Goal: Information Seeking & Learning: Check status

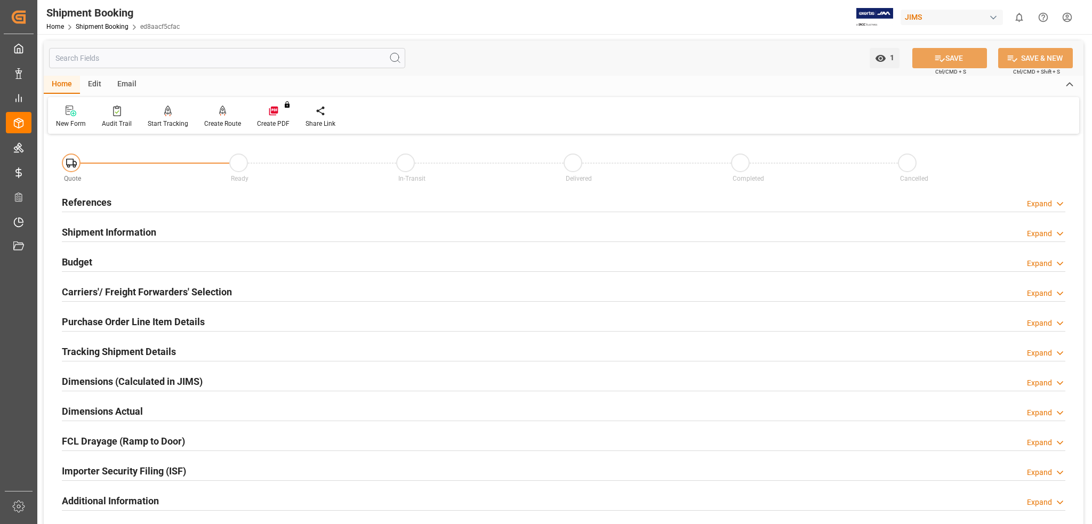
scroll to position [386, 0]
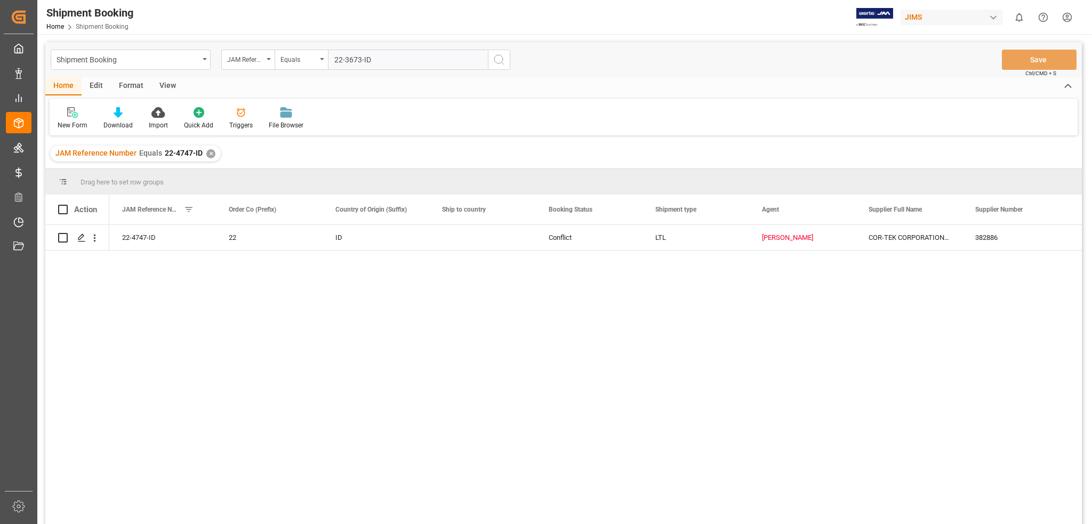
type input "22-3673-ID"
click at [497, 59] on icon "search button" at bounding box center [499, 59] width 13 height 13
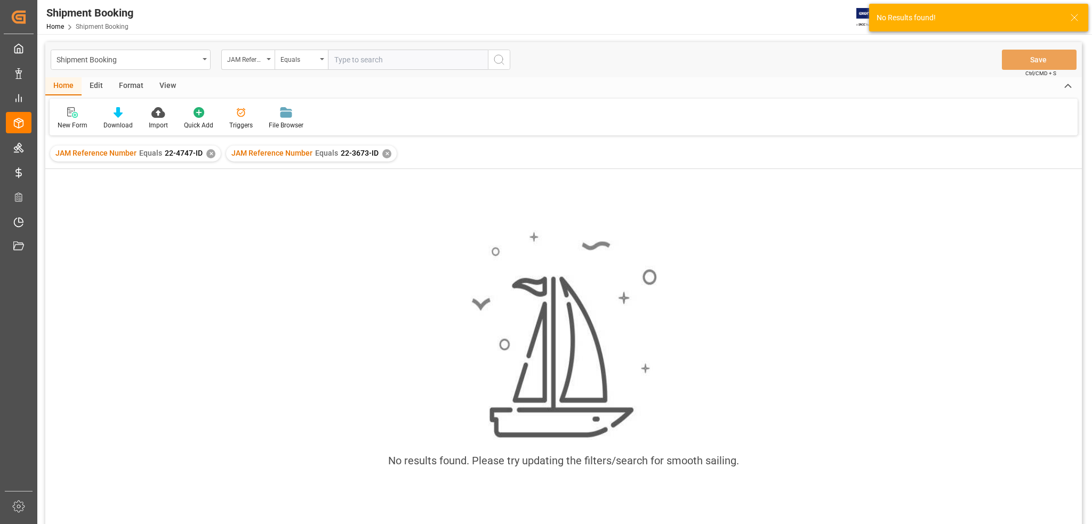
click at [207, 152] on div "✕" at bounding box center [210, 153] width 9 height 9
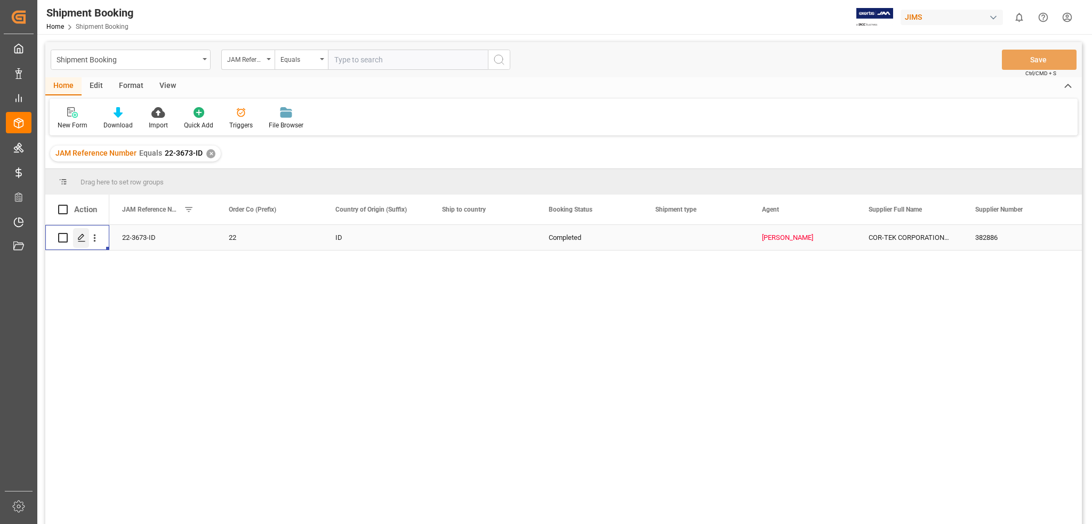
click at [83, 239] on icon "Press SPACE to select this row." at bounding box center [81, 238] width 9 height 9
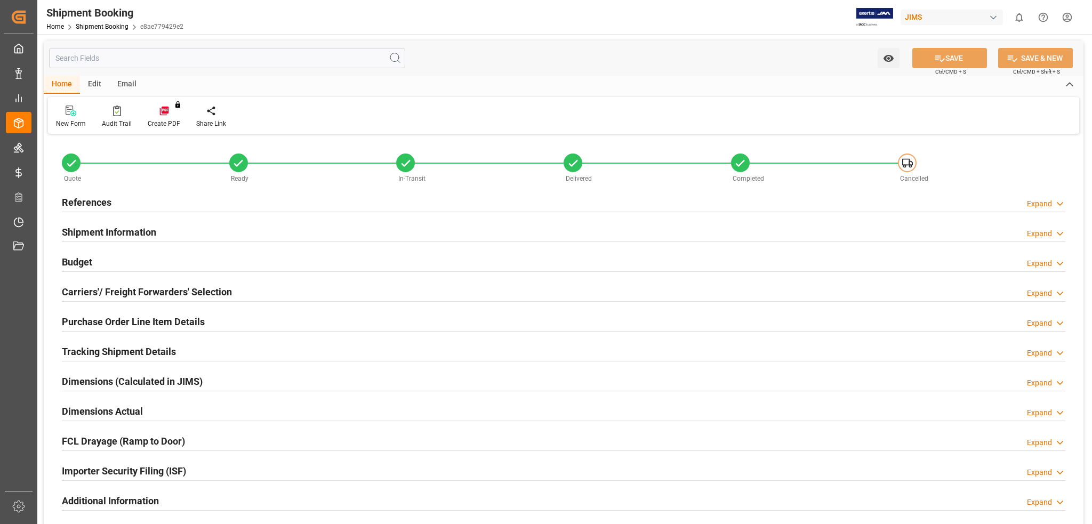
type input "4"
click at [138, 319] on h2 "Purchase Order Line Item Details" at bounding box center [133, 322] width 143 height 14
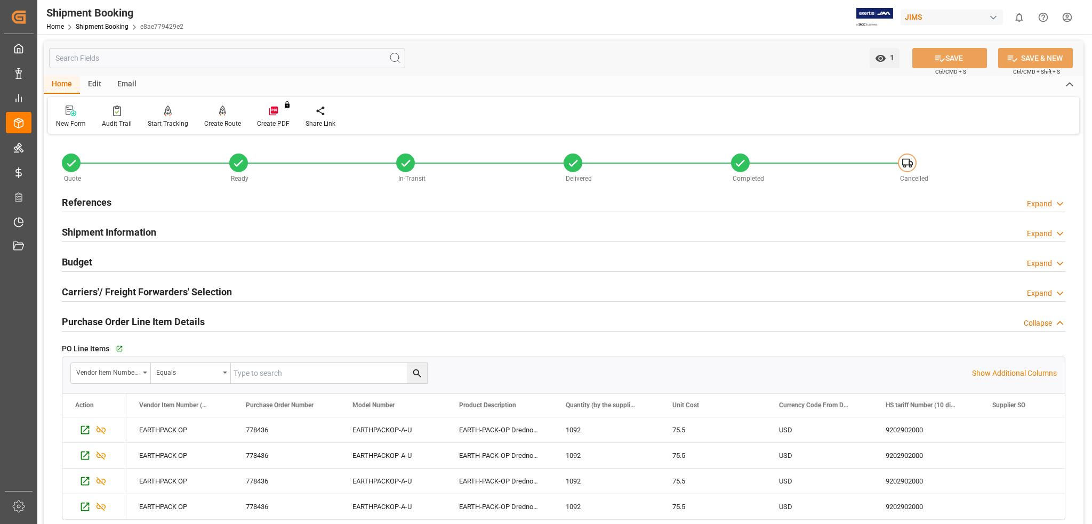
click at [143, 321] on h2 "Purchase Order Line Item Details" at bounding box center [133, 322] width 143 height 14
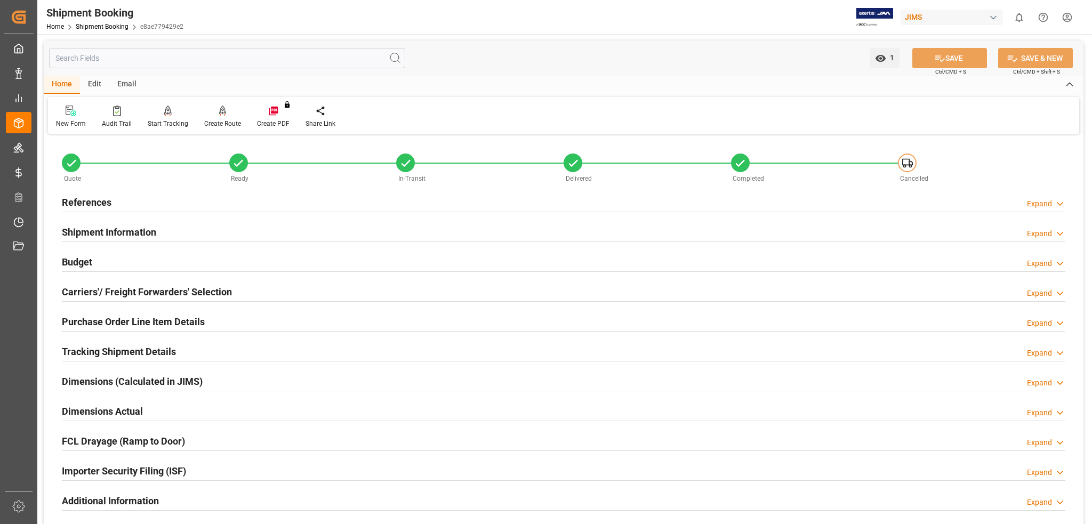
click at [149, 349] on h2 "Tracking Shipment Details" at bounding box center [119, 351] width 114 height 14
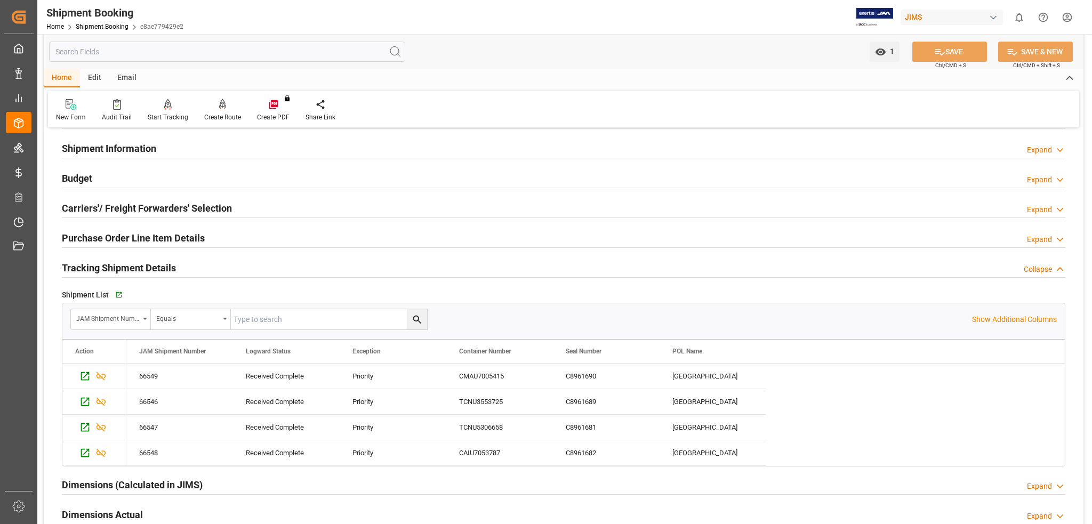
scroll to position [85, 0]
click at [140, 263] on h2 "Tracking Shipment Details" at bounding box center [119, 266] width 114 height 14
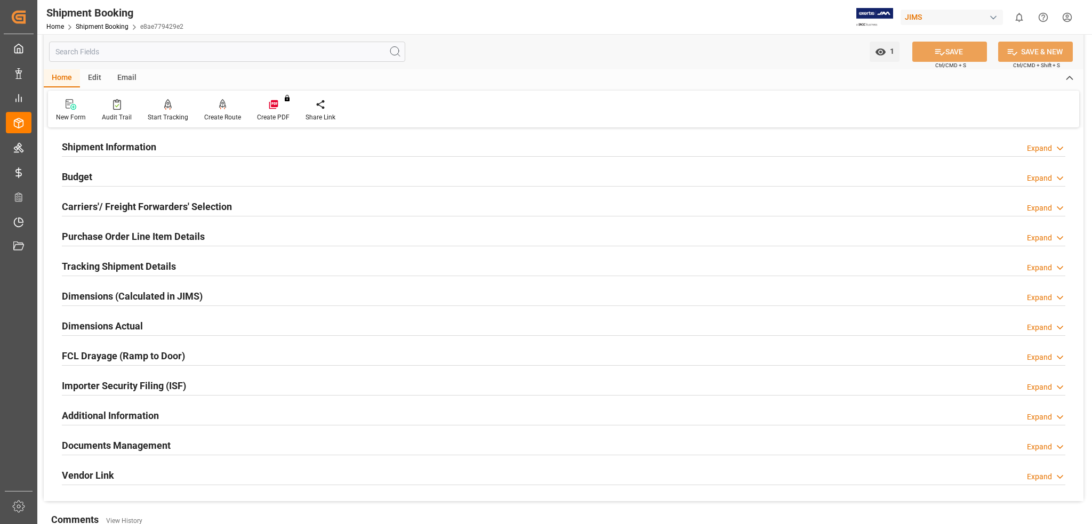
click at [124, 414] on h2 "Additional Information" at bounding box center [110, 415] width 97 height 14
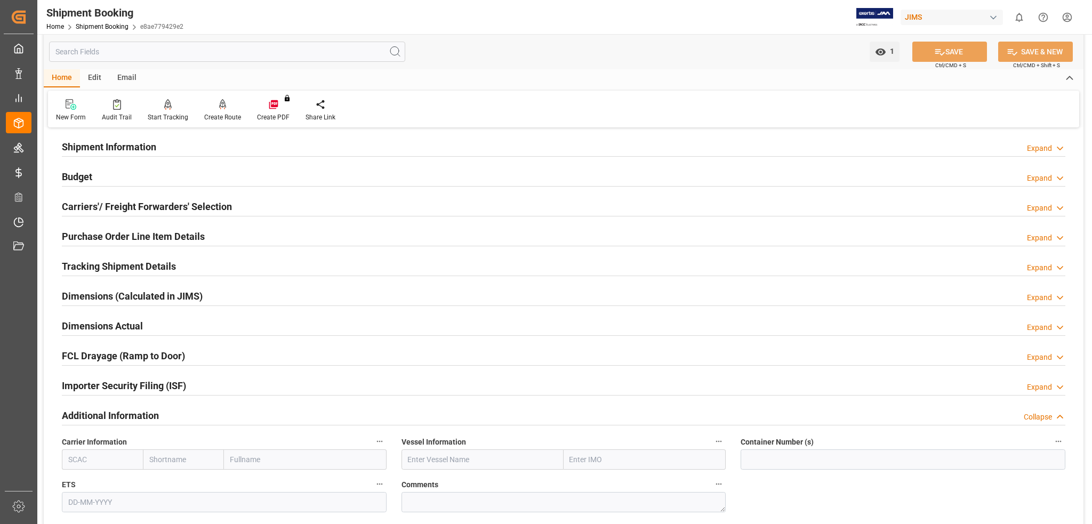
click at [123, 414] on h2 "Additional Information" at bounding box center [110, 415] width 97 height 14
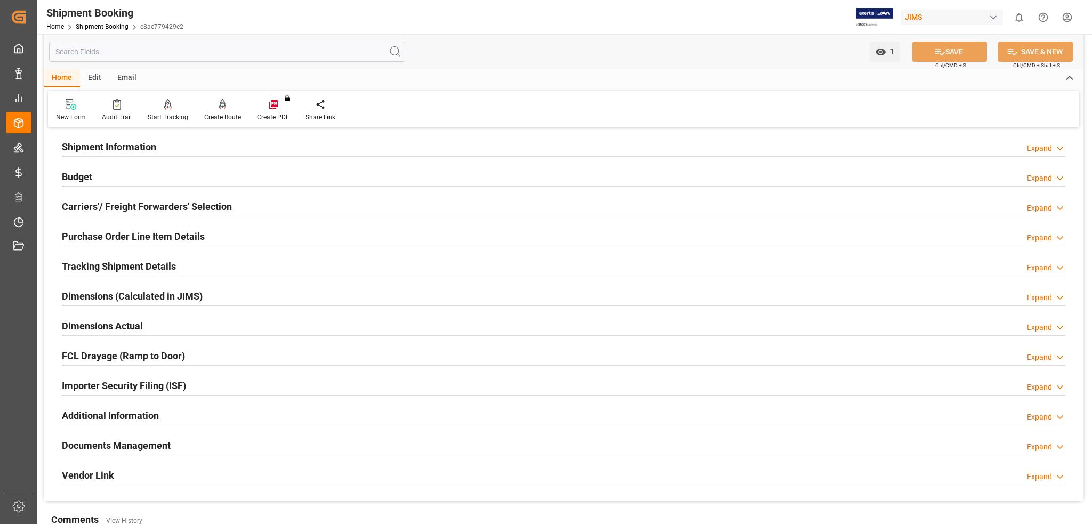
drag, startPoint x: 109, startPoint y: 477, endPoint x: 176, endPoint y: 468, distance: 67.9
click at [109, 477] on h2 "Vendor Link" at bounding box center [88, 475] width 52 height 14
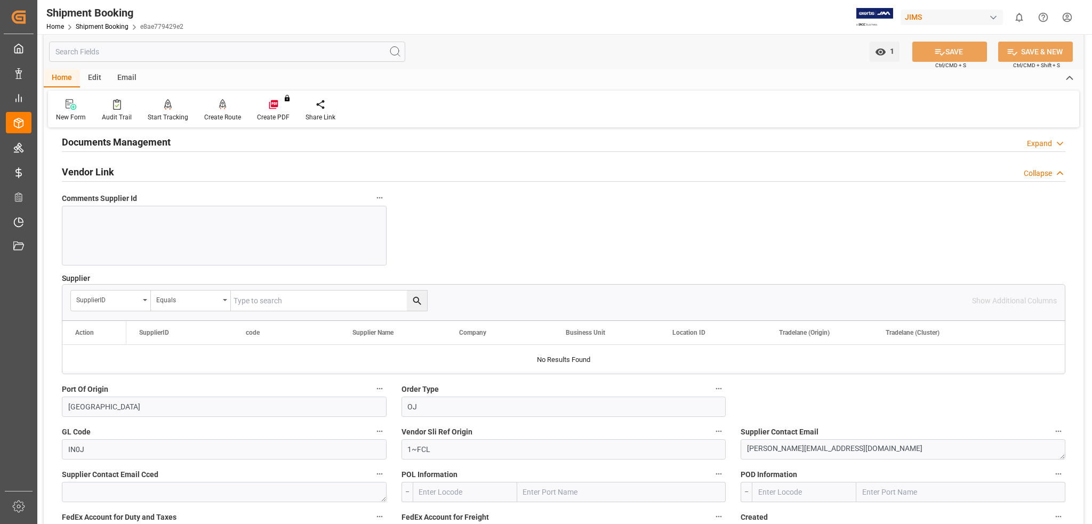
scroll to position [370, 0]
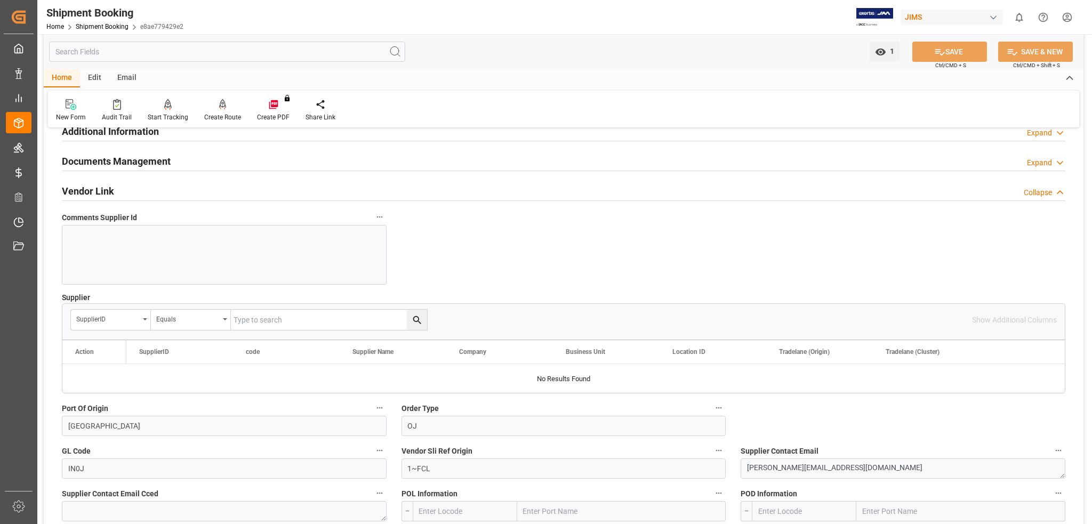
click at [95, 193] on h2 "Vendor Link" at bounding box center [88, 191] width 52 height 14
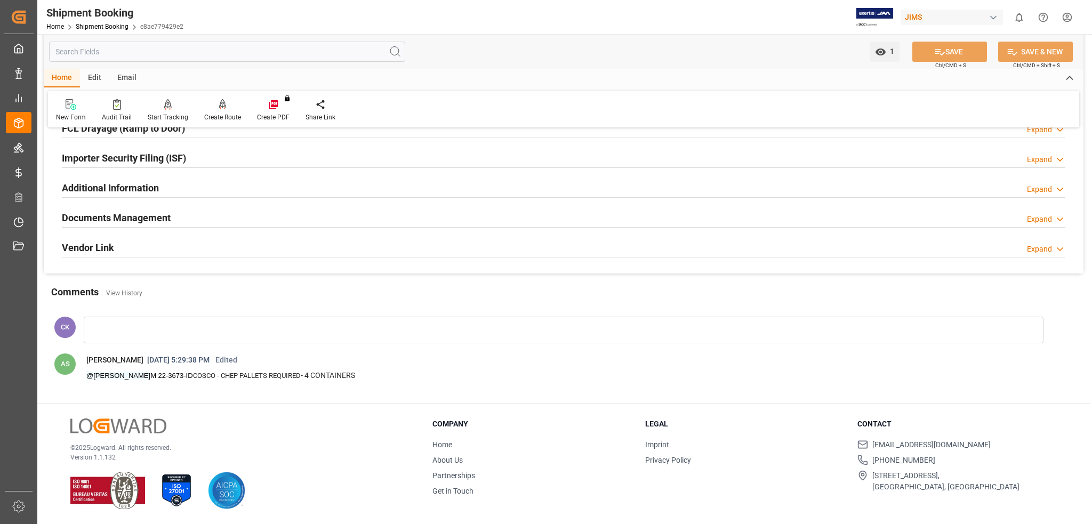
scroll to position [313, 0]
click at [119, 296] on link "View History" at bounding box center [124, 293] width 36 height 7
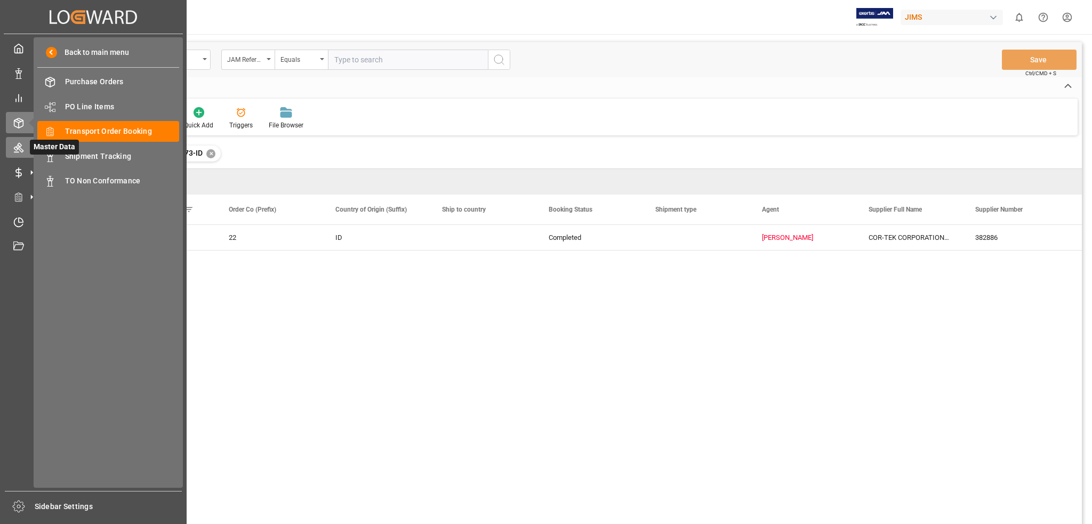
click at [15, 146] on icon at bounding box center [18, 147] width 11 height 11
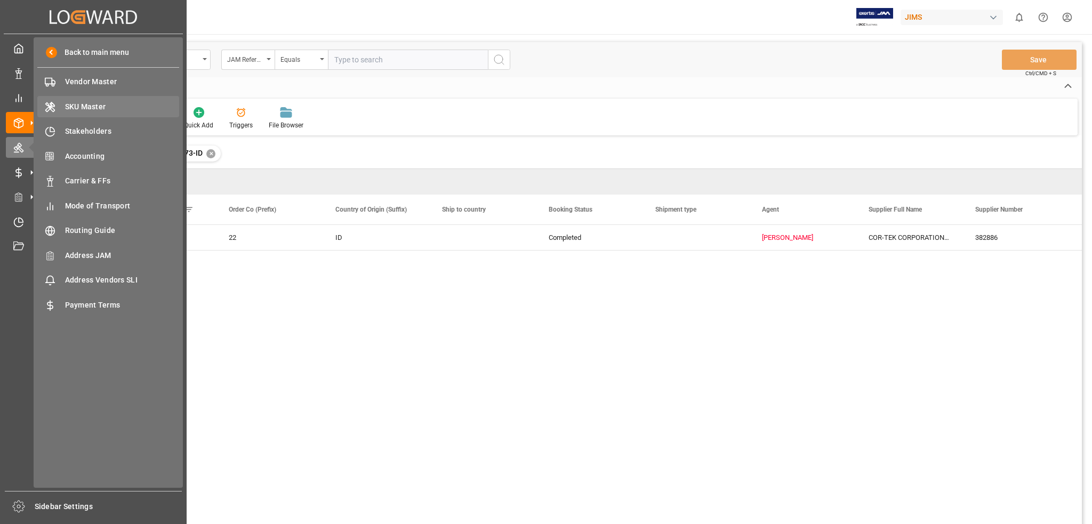
click at [81, 107] on span "SKU Master" at bounding box center [122, 106] width 115 height 11
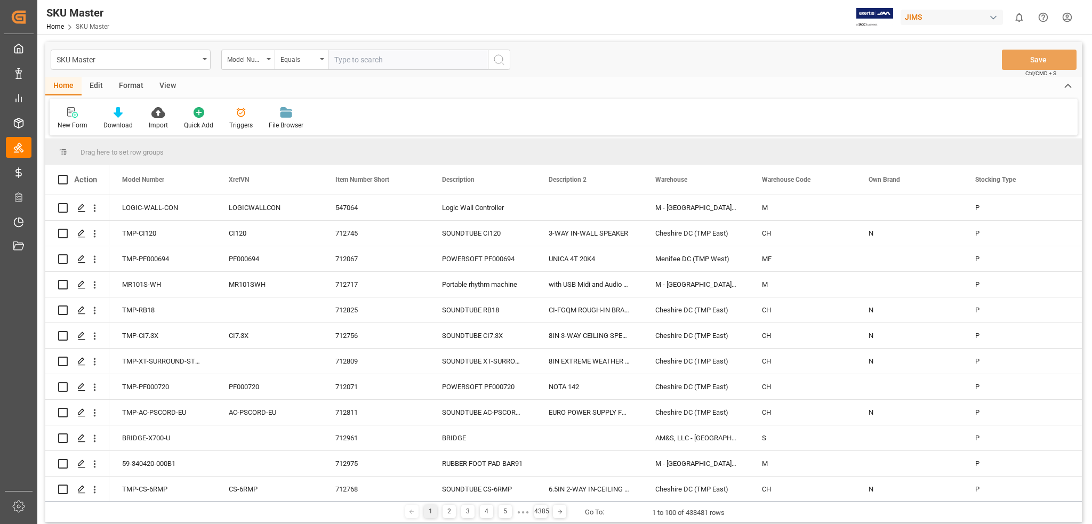
click at [339, 55] on input "text" at bounding box center [408, 60] width 160 height 20
type input "earthpackop-a-u"
click at [499, 60] on icon "search button" at bounding box center [499, 59] width 13 height 13
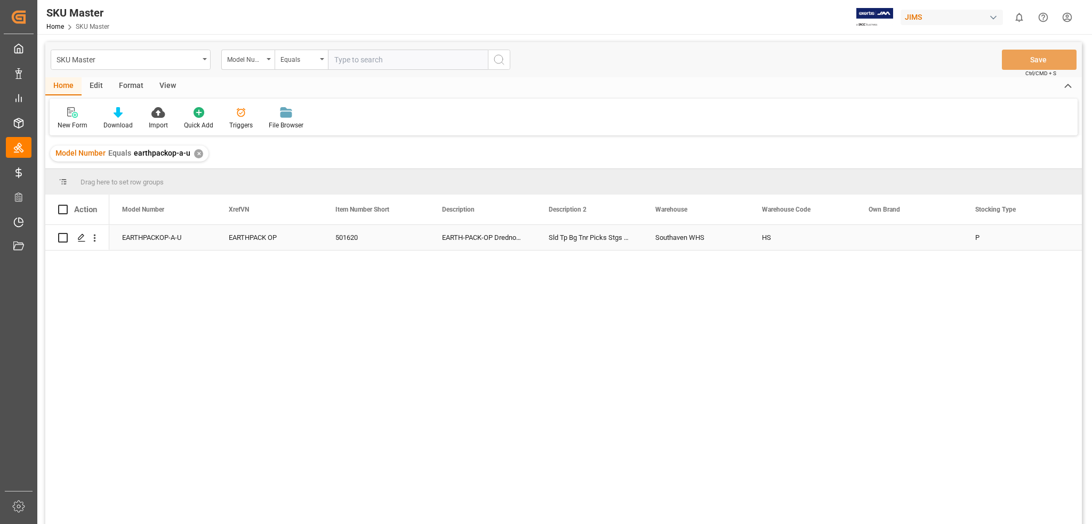
click at [895, 240] on div "Press SPACE to select this row." at bounding box center [909, 237] width 107 height 25
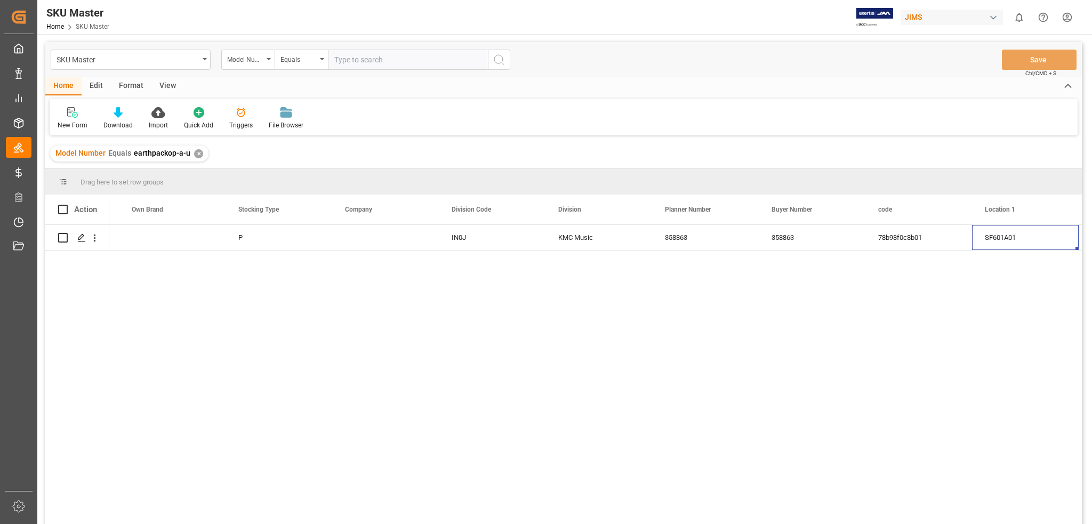
scroll to position [0, 737]
click at [81, 239] on icon "Press SPACE to select this row." at bounding box center [81, 238] width 9 height 9
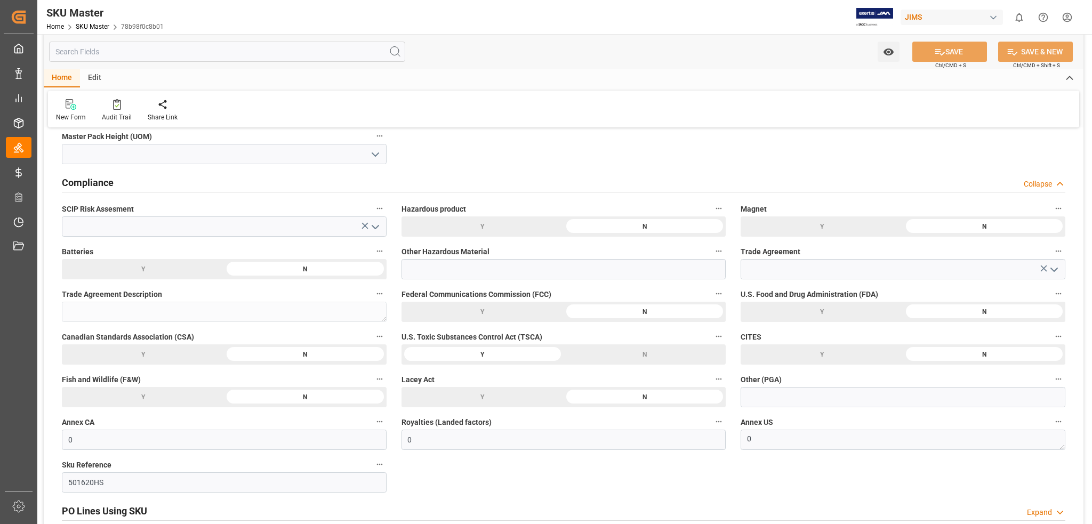
scroll to position [1280, 0]
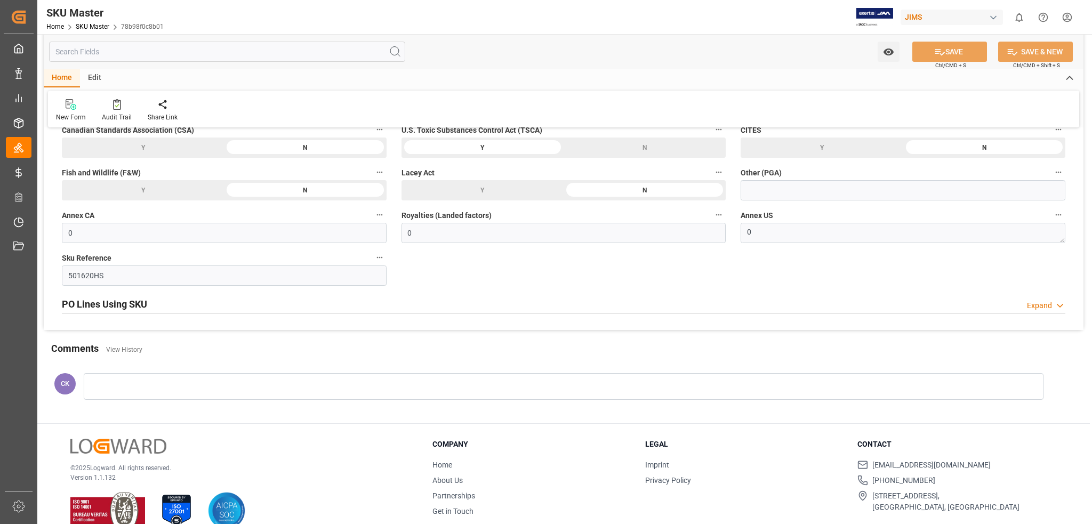
click at [116, 303] on h2 "PO Lines Using SKU" at bounding box center [104, 304] width 85 height 14
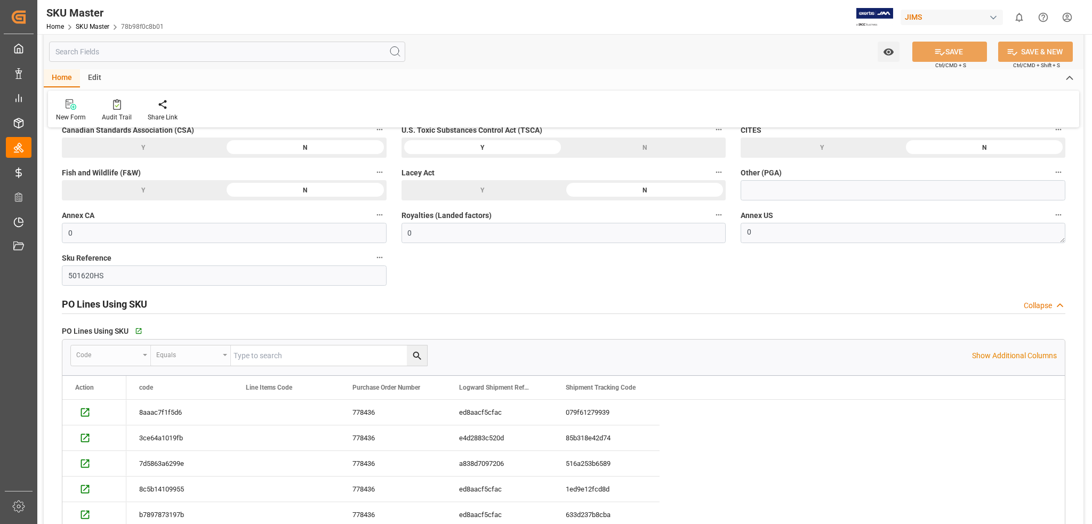
drag, startPoint x: 1061, startPoint y: 385, endPoint x: 1054, endPoint y: 429, distance: 44.3
drag, startPoint x: 1061, startPoint y: 413, endPoint x: 1043, endPoint y: 457, distance: 47.3
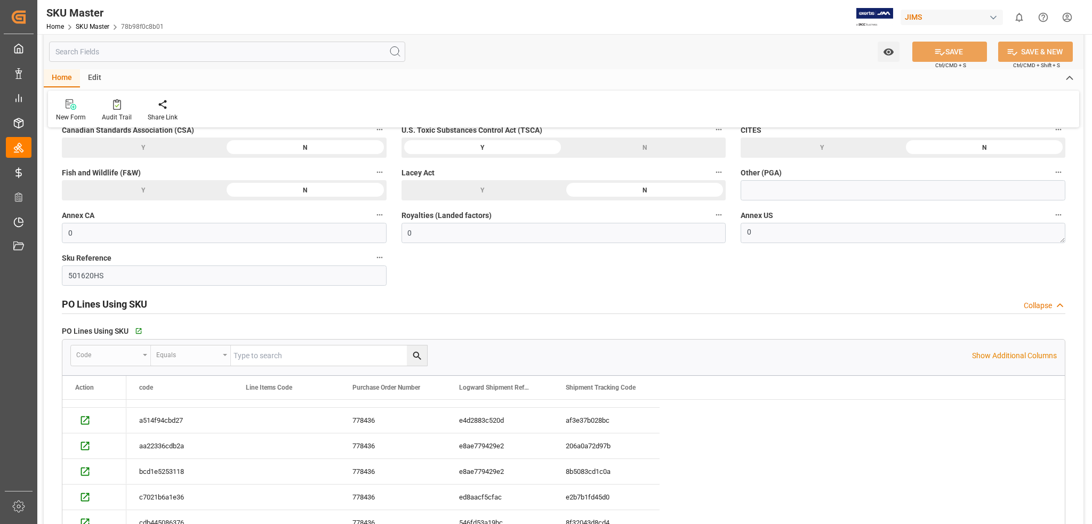
scroll to position [1666, 0]
